Goal: Task Accomplishment & Management: Use online tool/utility

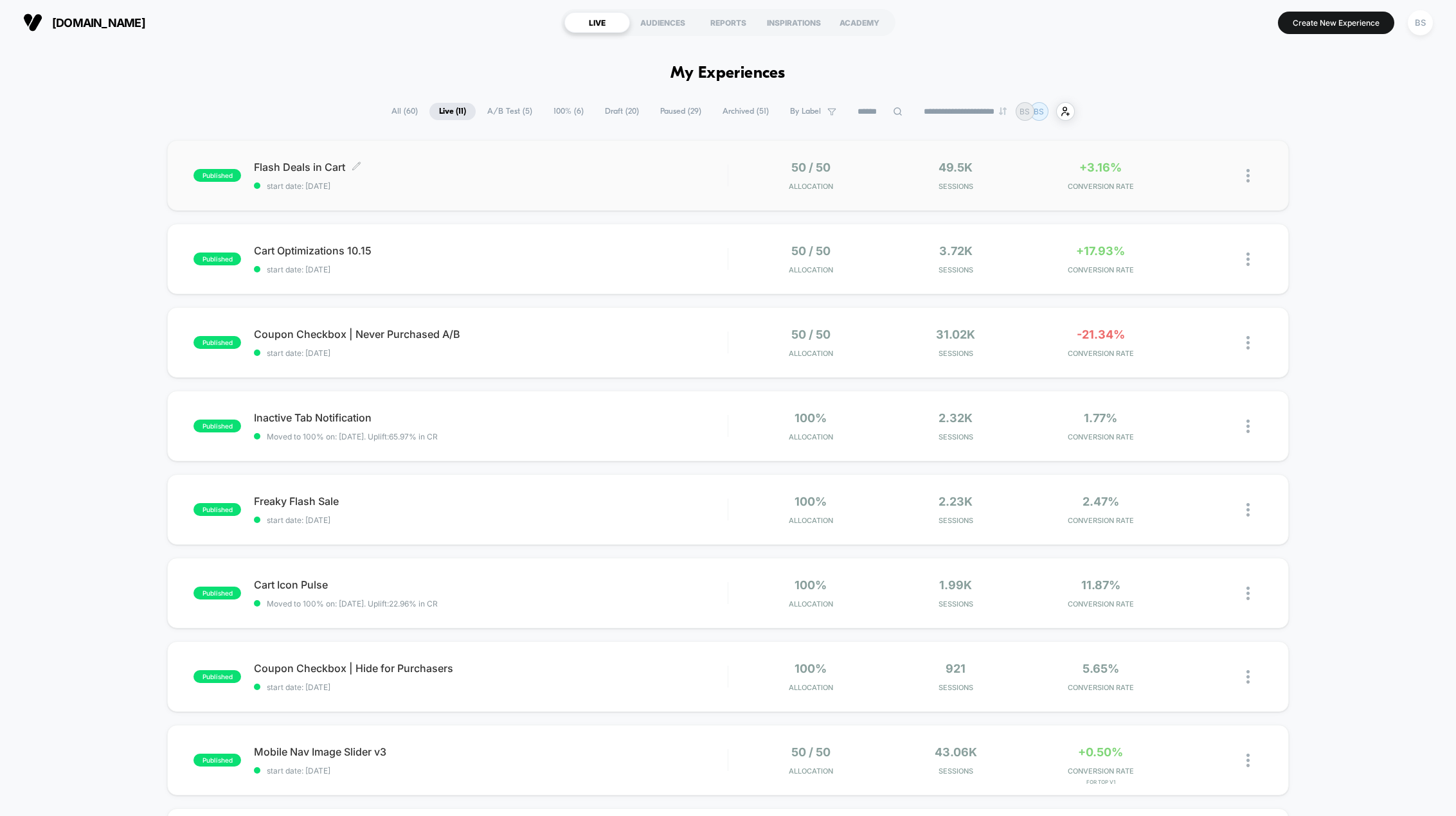
click at [438, 181] on span "start date: [DATE]" at bounding box center [490, 186] width 473 height 10
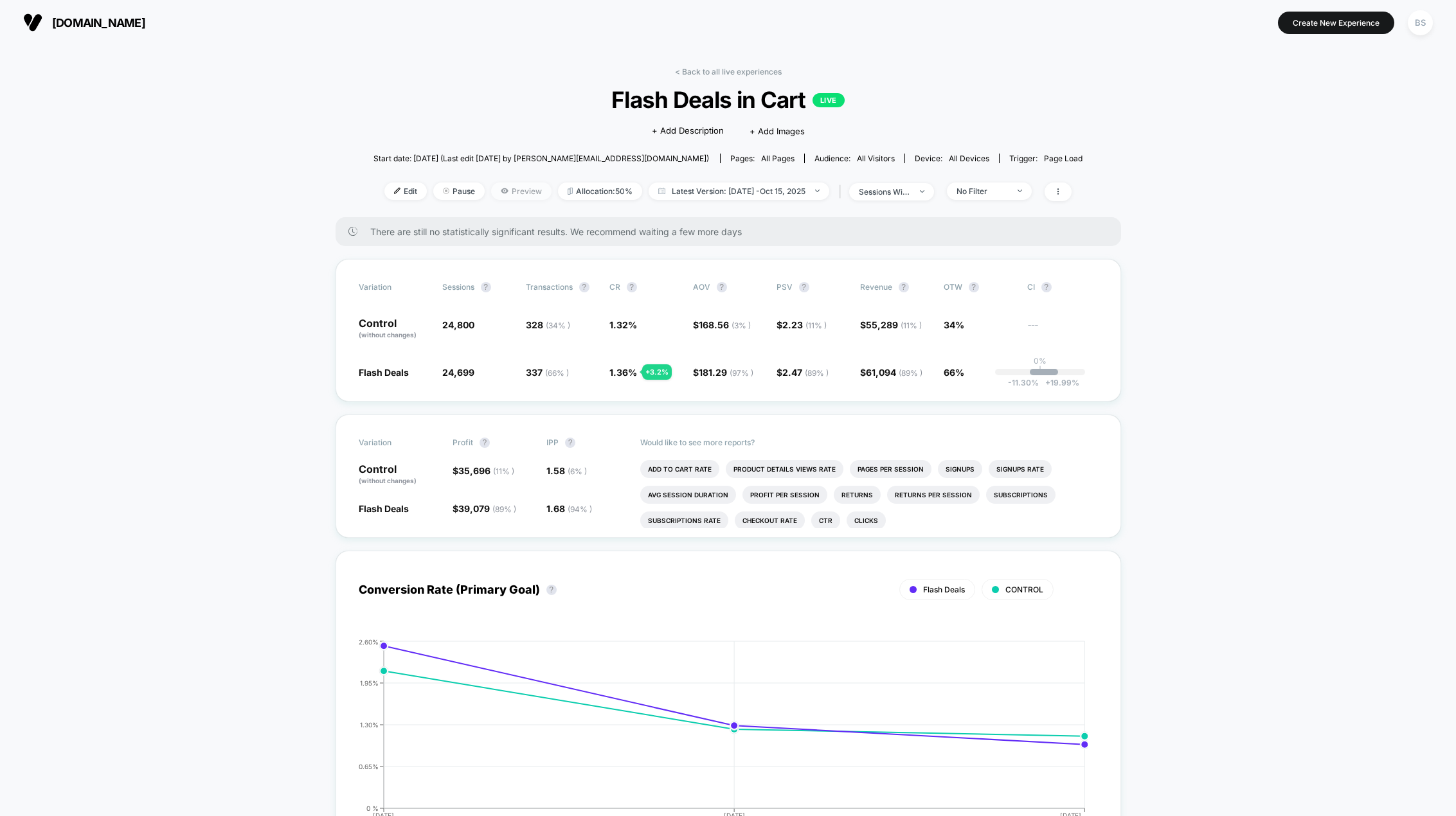
click at [515, 192] on span "Preview" at bounding box center [521, 191] width 60 height 17
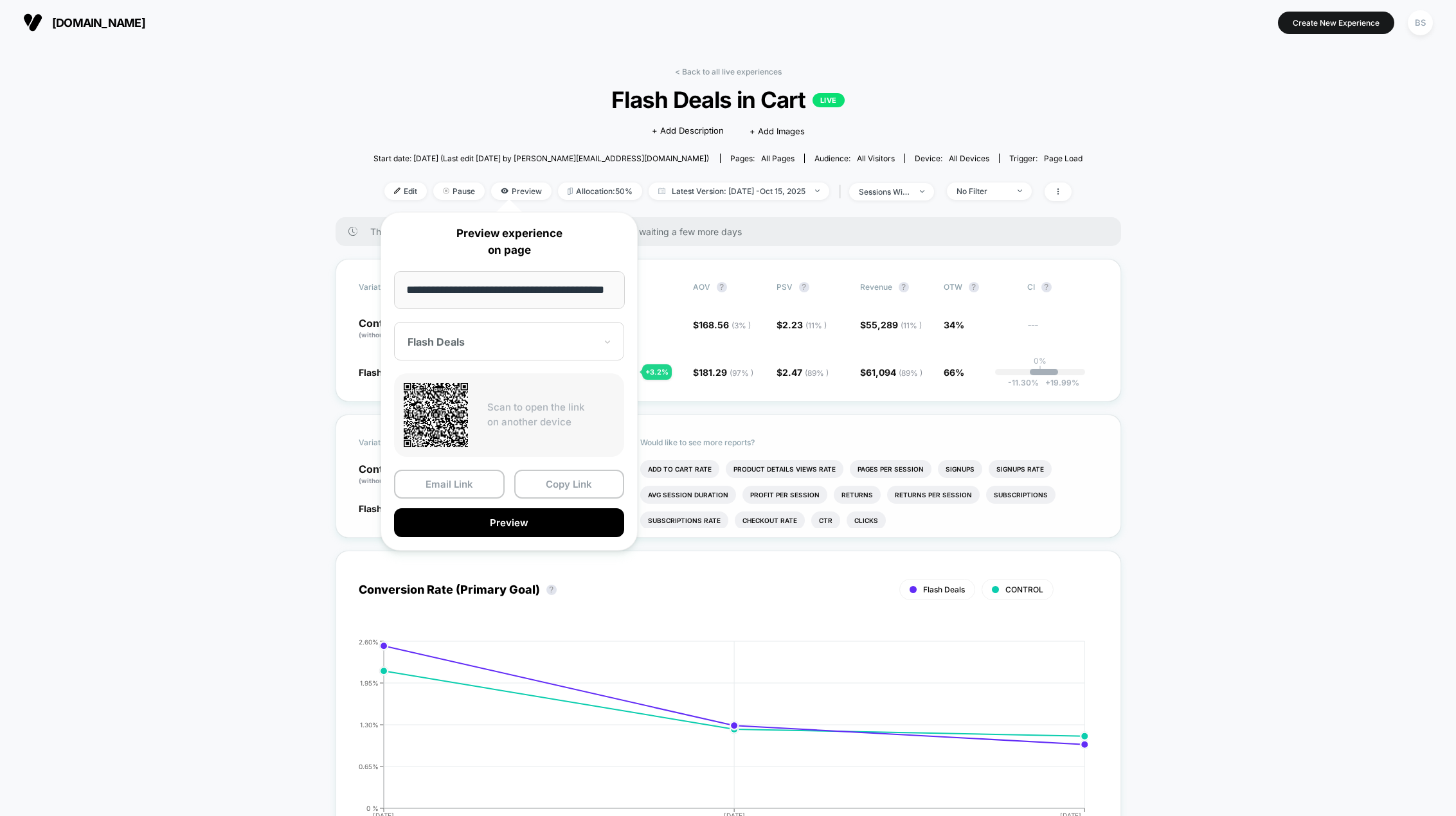
click at [545, 482] on button "Copy Link" at bounding box center [569, 484] width 110 height 29
